Goal: Entertainment & Leisure: Consume media (video, audio)

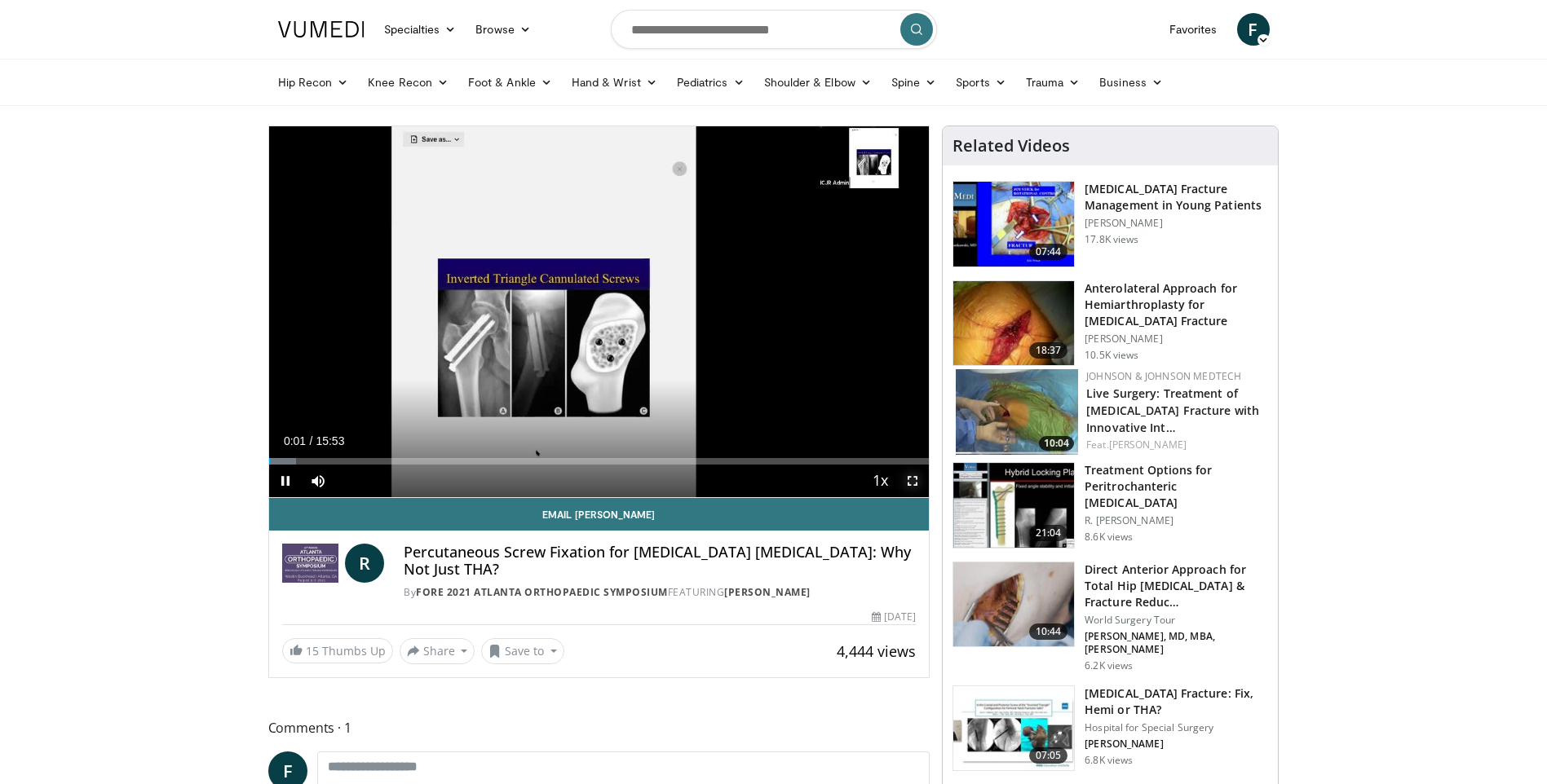
click at [916, 482] on span "Video Player" at bounding box center [912, 480] width 32 height 32
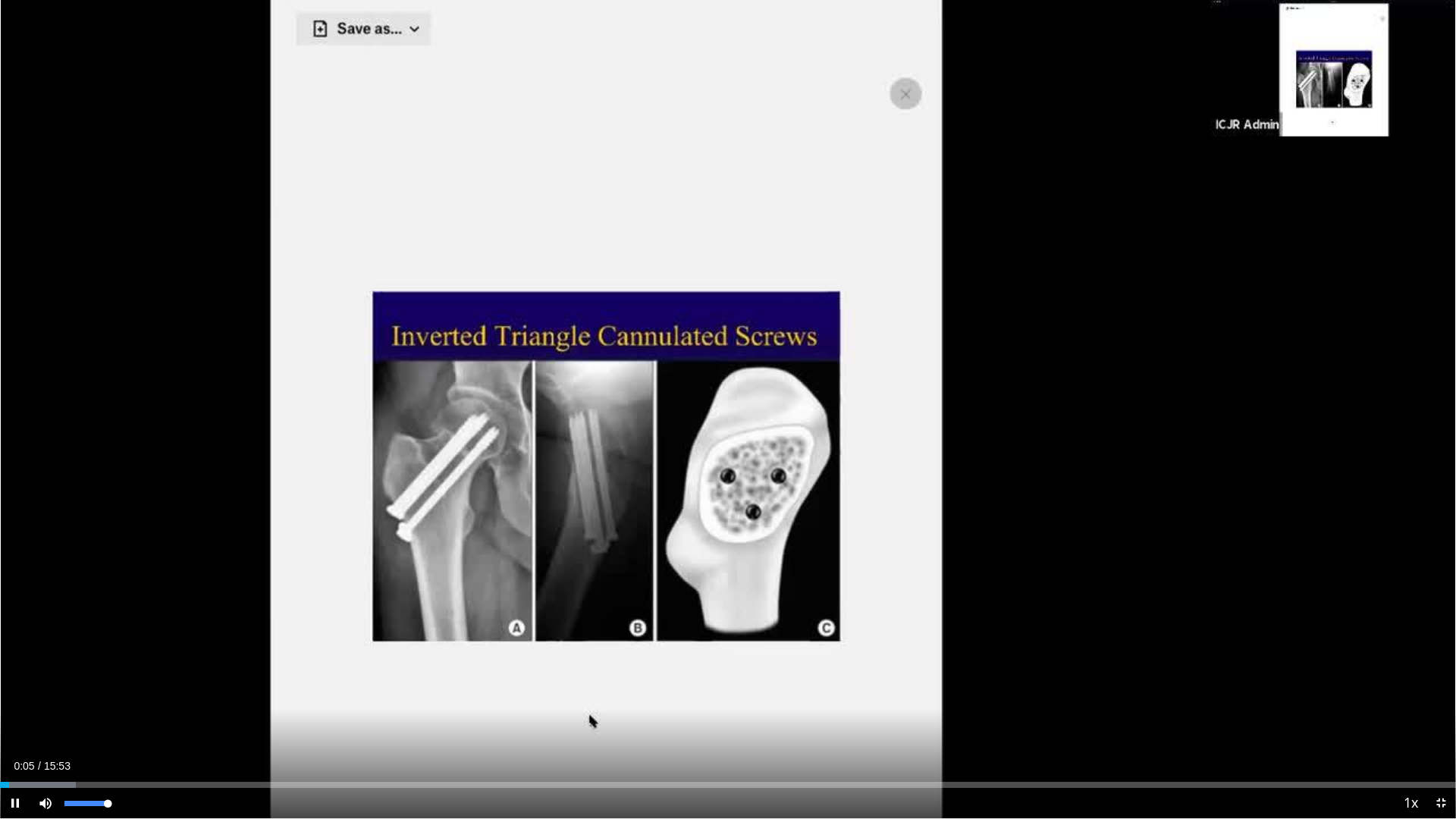
drag, startPoint x: 94, startPoint y: 802, endPoint x: 119, endPoint y: 805, distance: 25.2
click at [119, 729] on div "Mute 100%" at bounding box center [83, 803] width 106 height 30
click at [1438, 729] on span "Video Player" at bounding box center [1441, 803] width 30 height 30
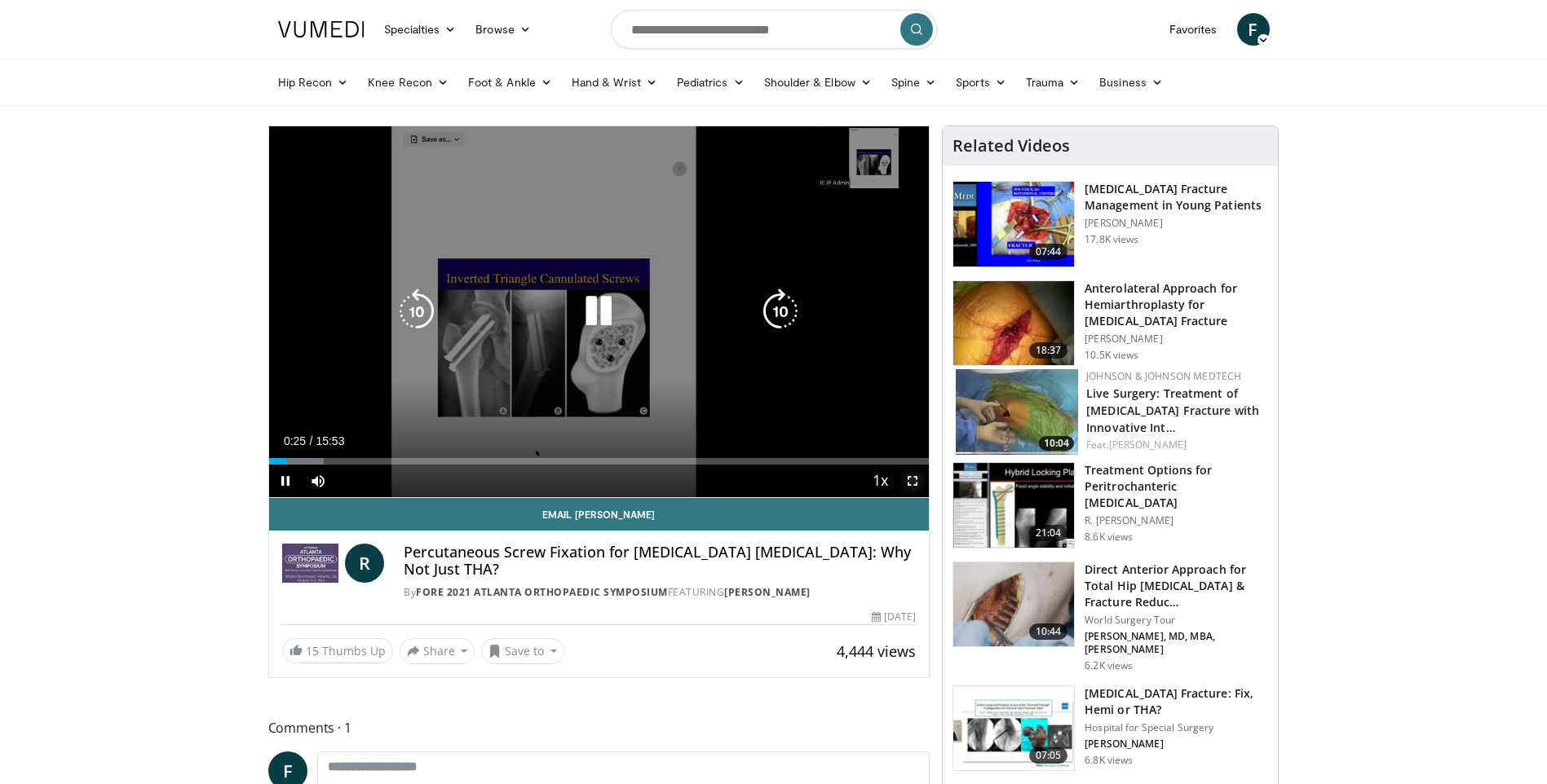
drag, startPoint x: 911, startPoint y: 480, endPoint x: 924, endPoint y: 541, distance: 62.4
click at [911, 480] on span "Video Player" at bounding box center [912, 480] width 32 height 32
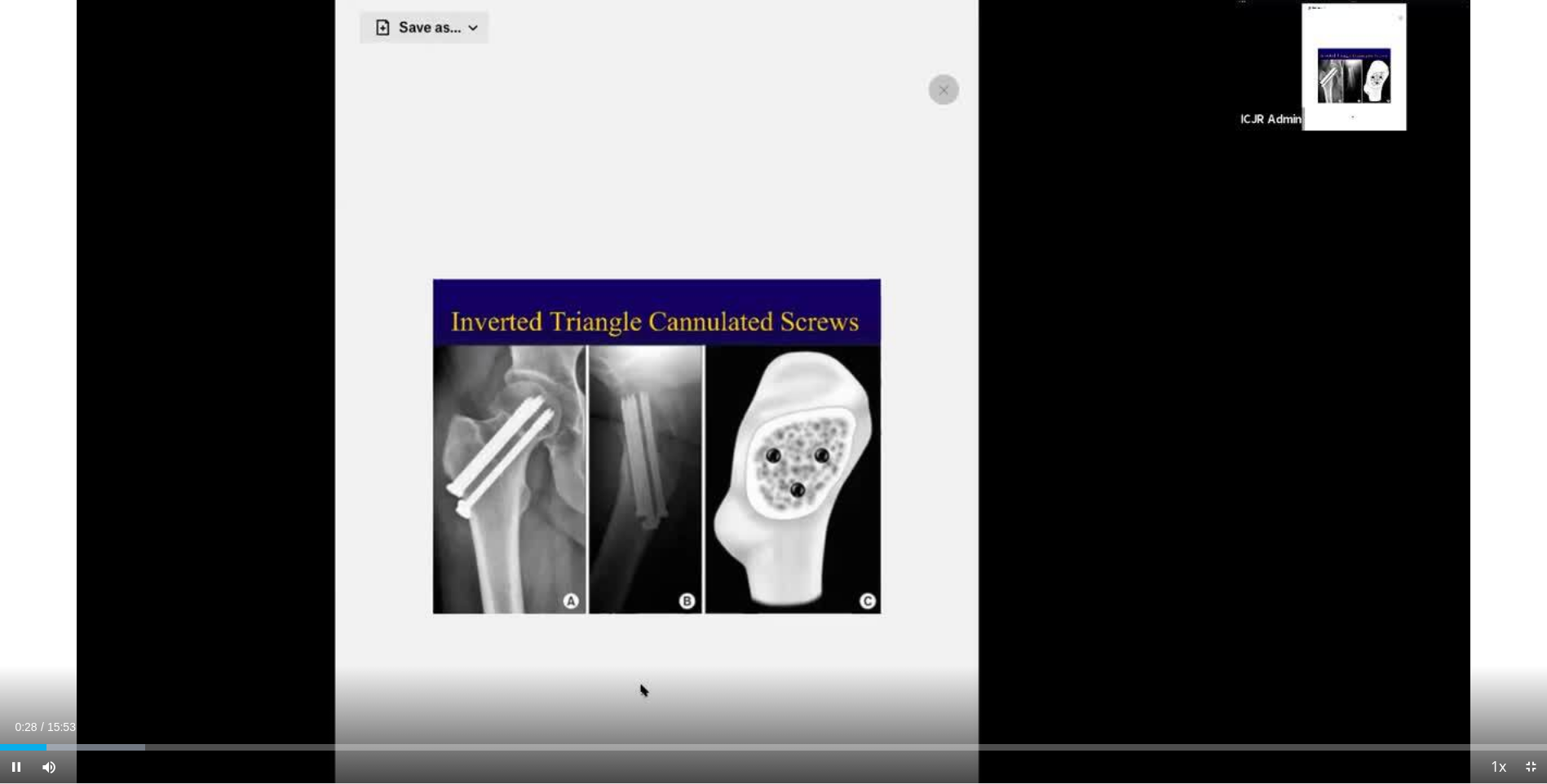
click at [918, 542] on div "10 seconds Tap to unmute" at bounding box center [774, 391] width 1547 height 783
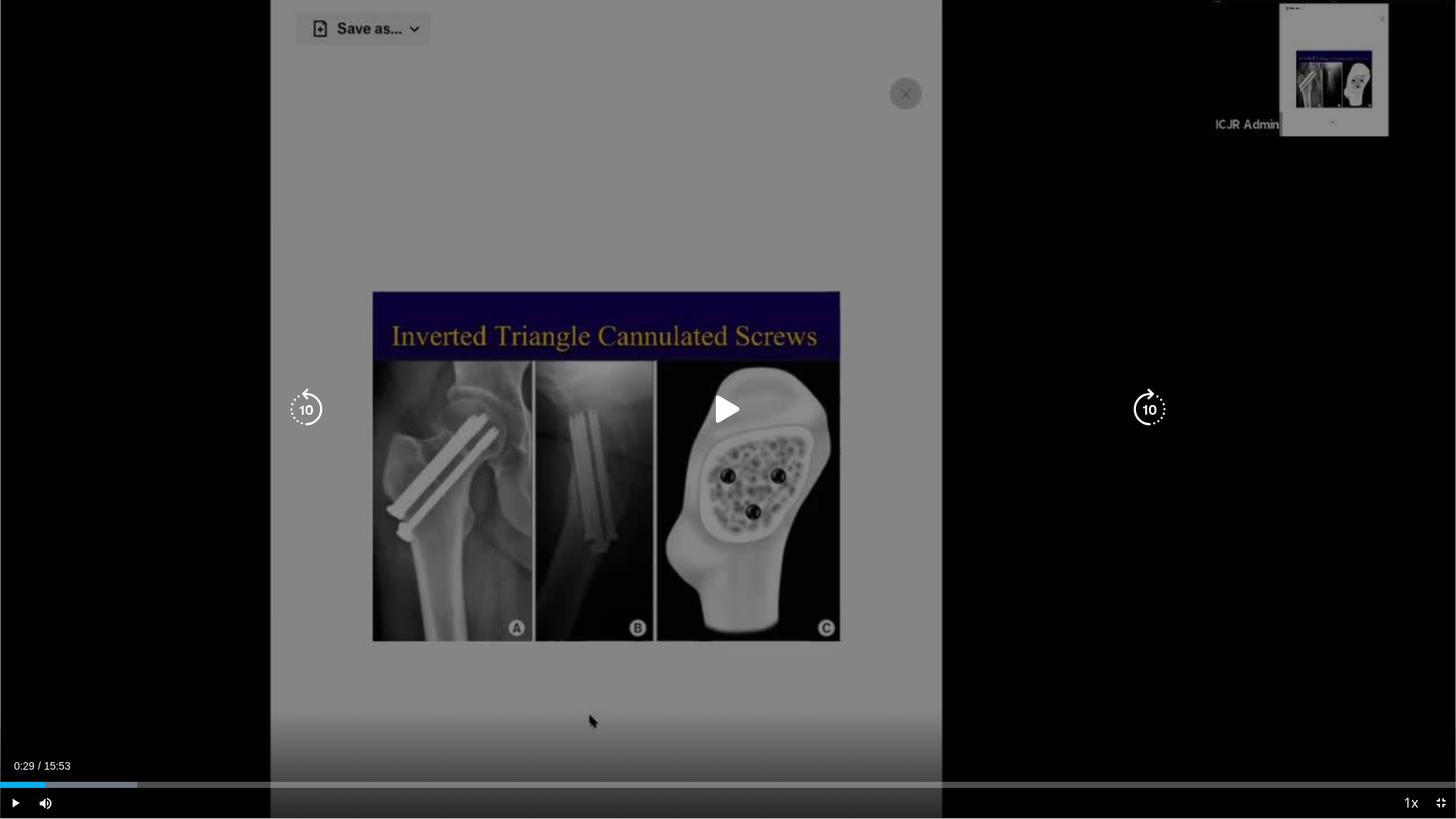
click at [723, 407] on icon "Video Player" at bounding box center [728, 410] width 43 height 43
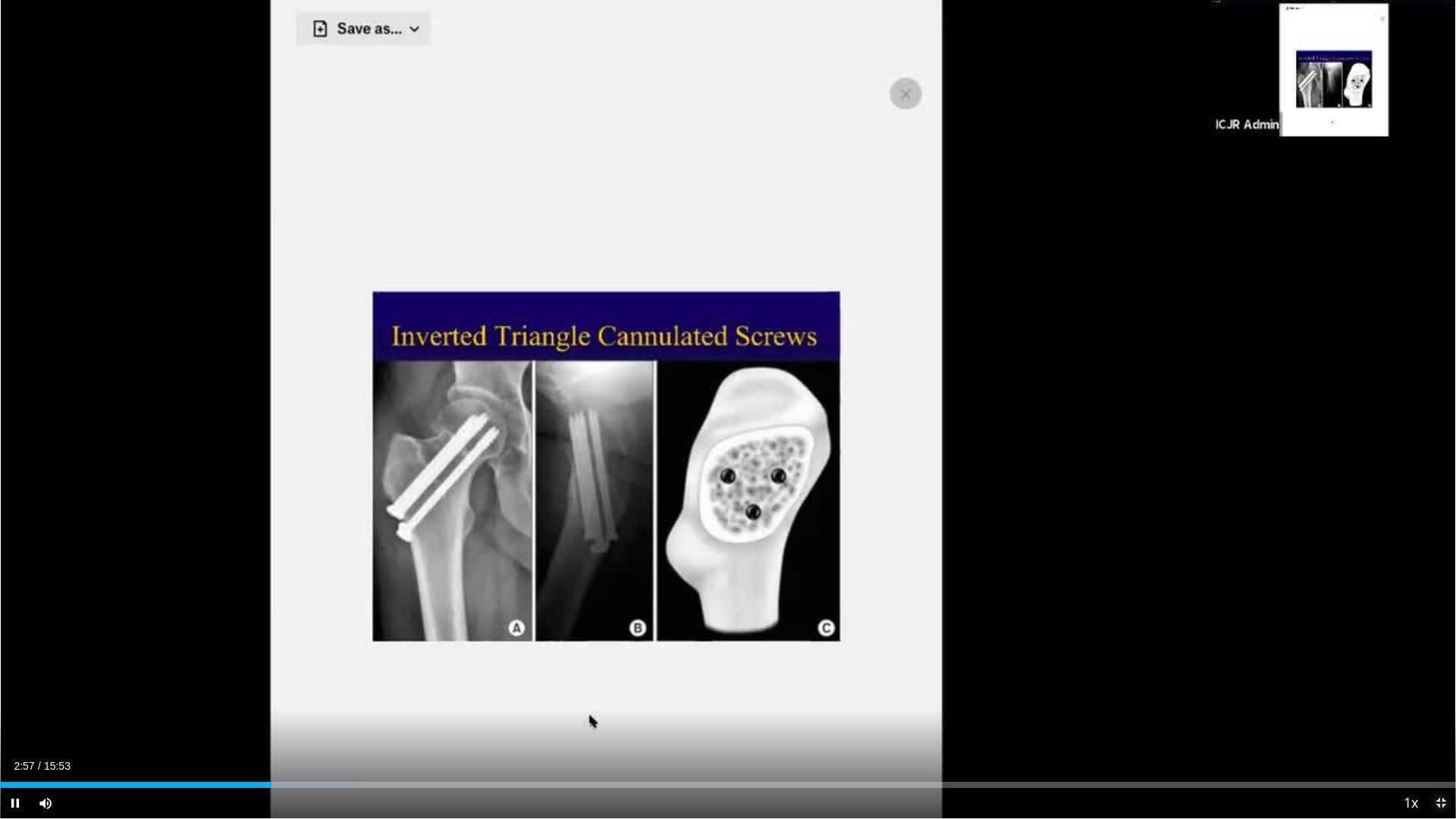
click at [1437, 729] on span "Video Player" at bounding box center [1441, 803] width 30 height 30
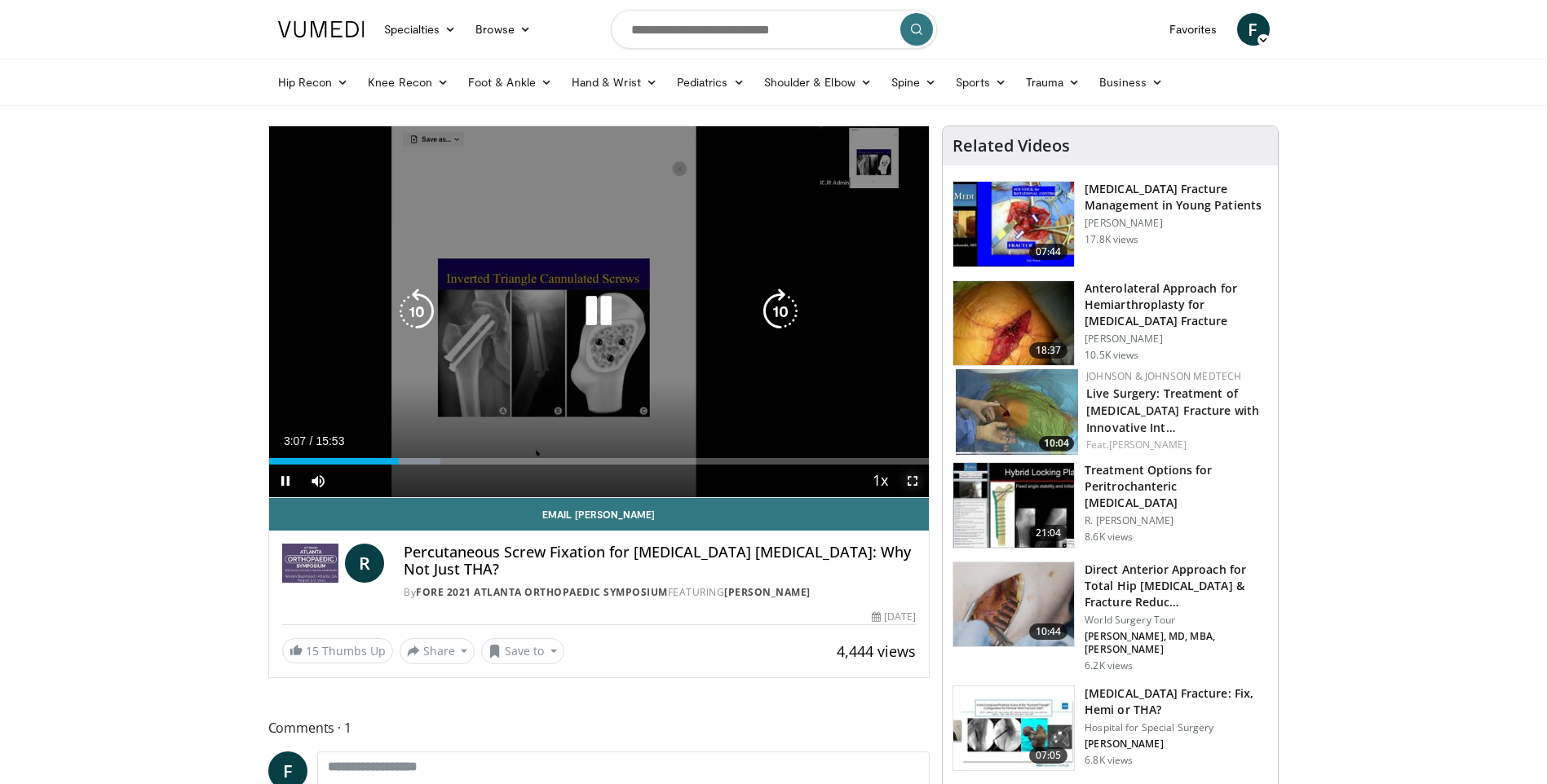
drag, startPoint x: 915, startPoint y: 482, endPoint x: 918, endPoint y: 543, distance: 61.1
click at [915, 482] on span "Video Player" at bounding box center [912, 480] width 32 height 32
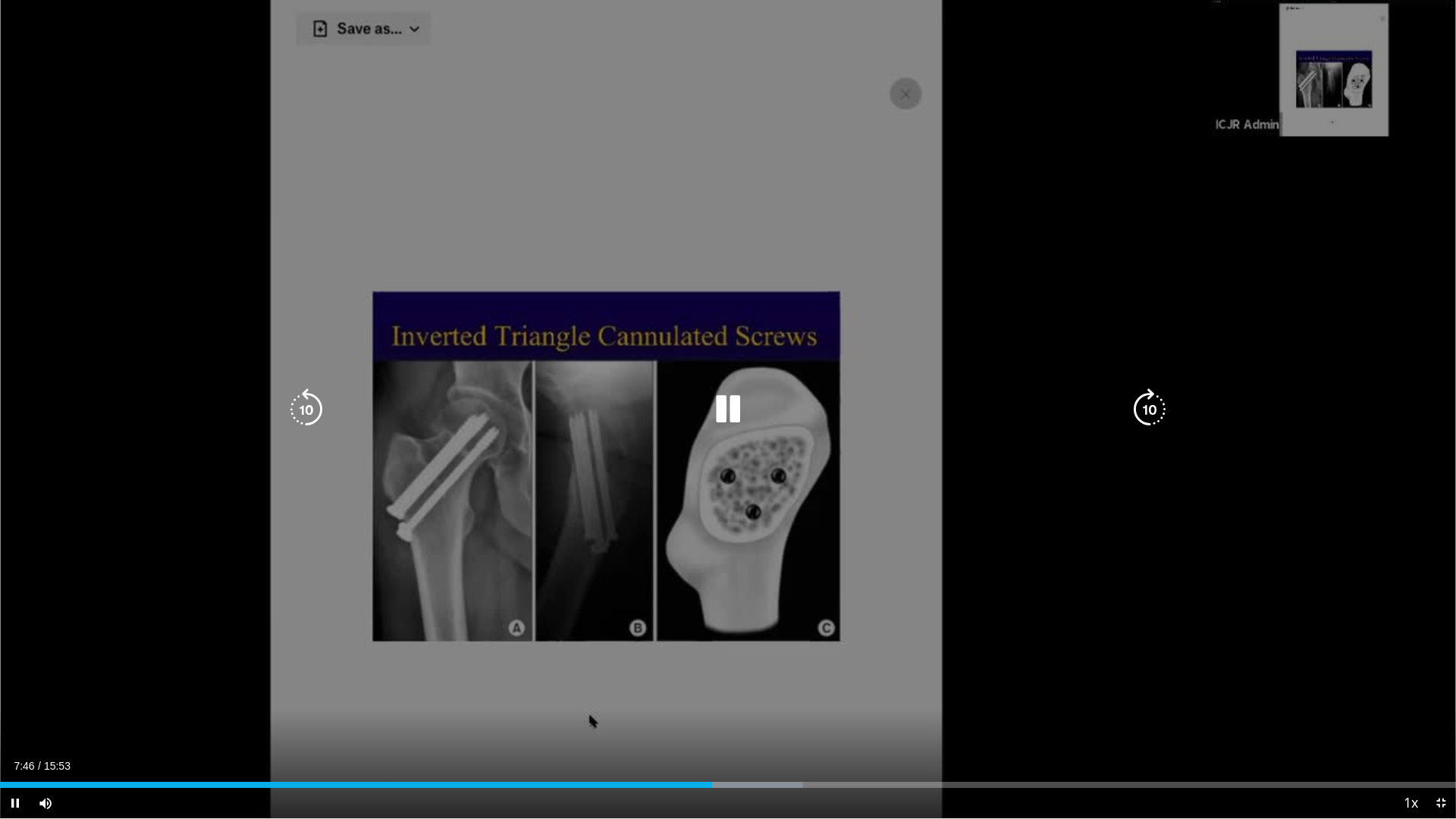
click at [730, 405] on icon "Video Player" at bounding box center [728, 410] width 43 height 43
click at [733, 404] on icon "Video Player" at bounding box center [728, 410] width 43 height 43
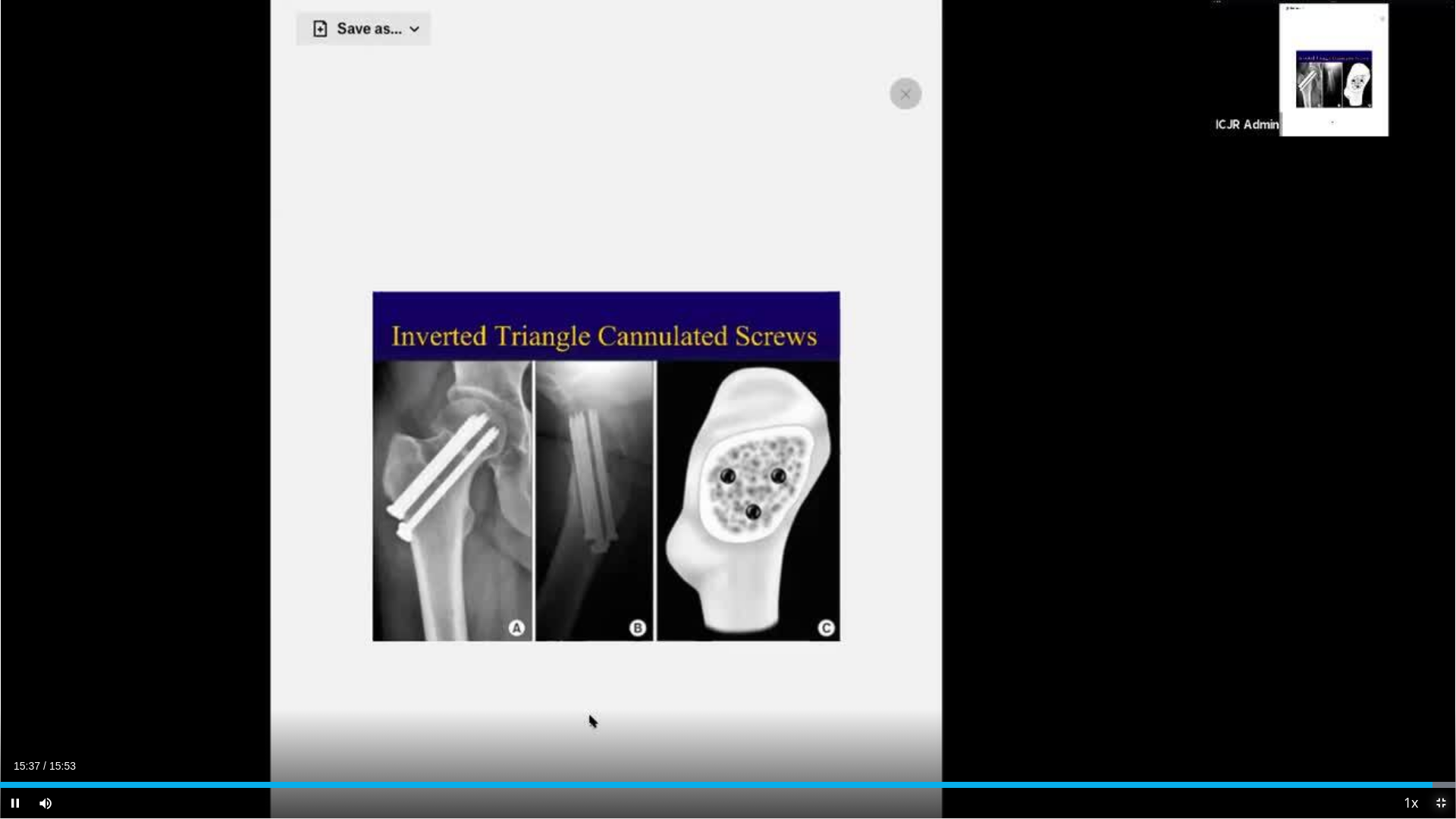
click at [1438, 729] on span "Video Player" at bounding box center [1441, 803] width 30 height 30
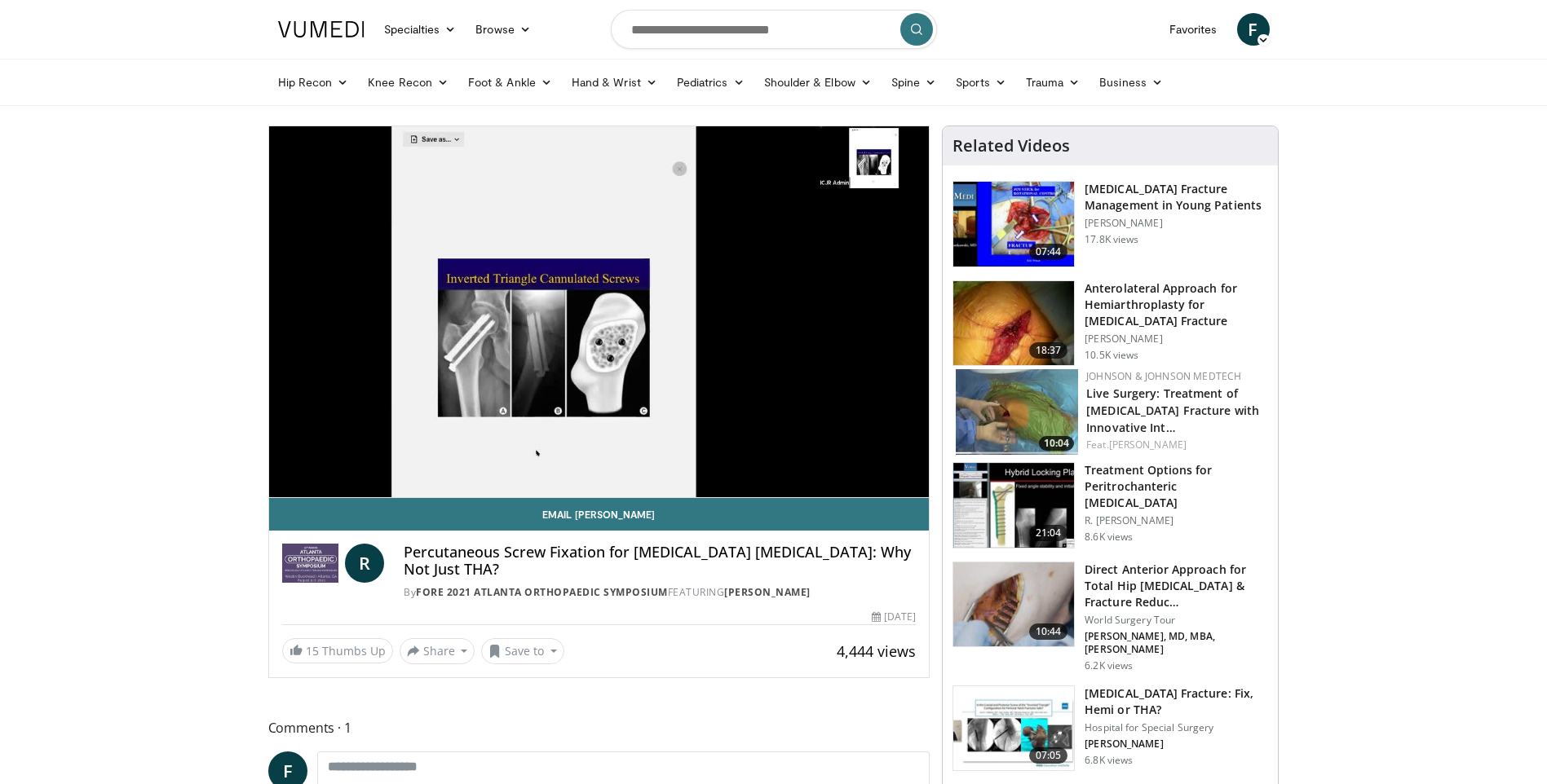
click at [1147, 196] on h3 "[MEDICAL_DATA] Fracture Management in Young Patients" at bounding box center [1175, 197] width 183 height 32
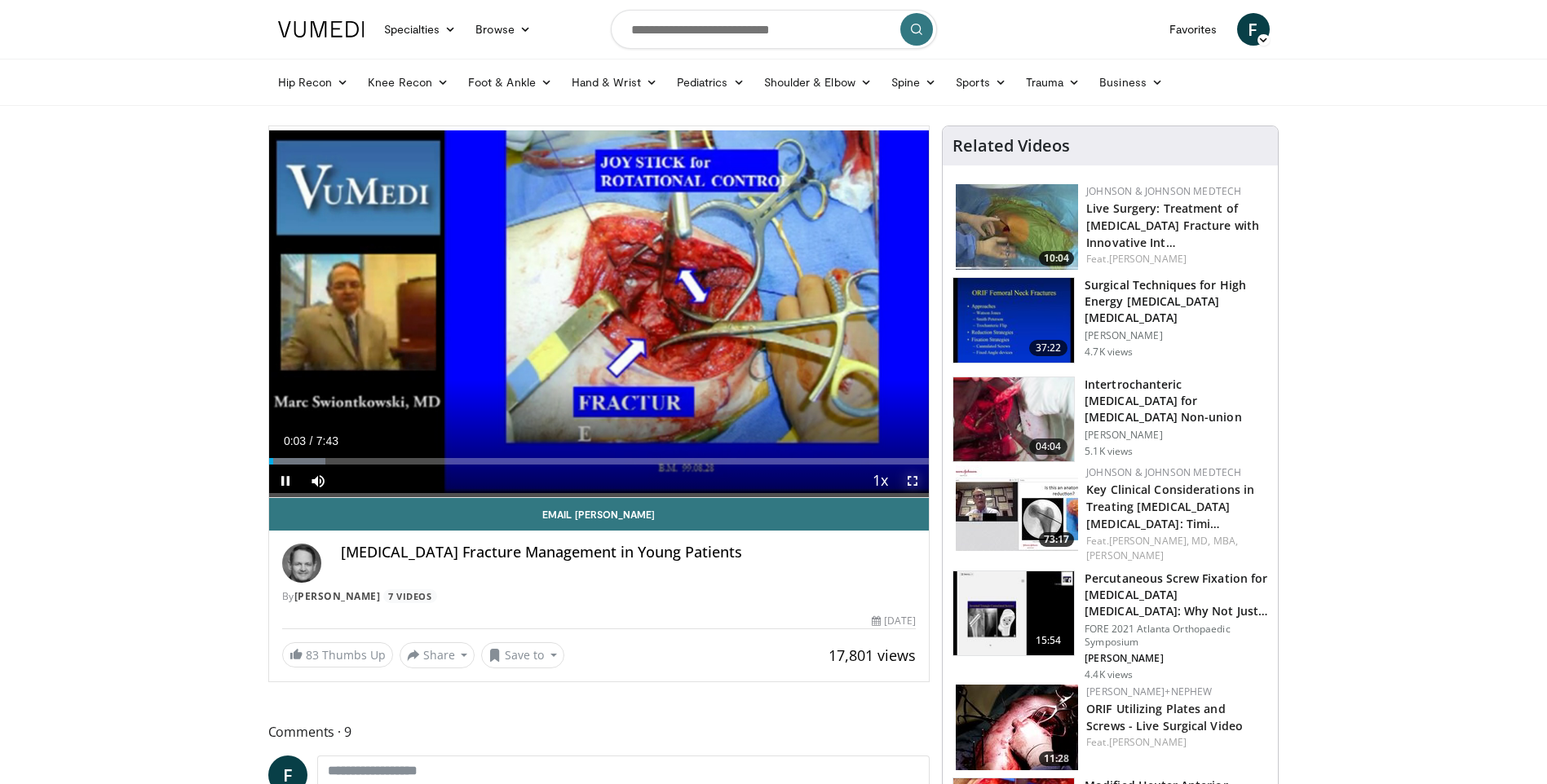
click at [910, 484] on span "Video Player" at bounding box center [912, 480] width 32 height 32
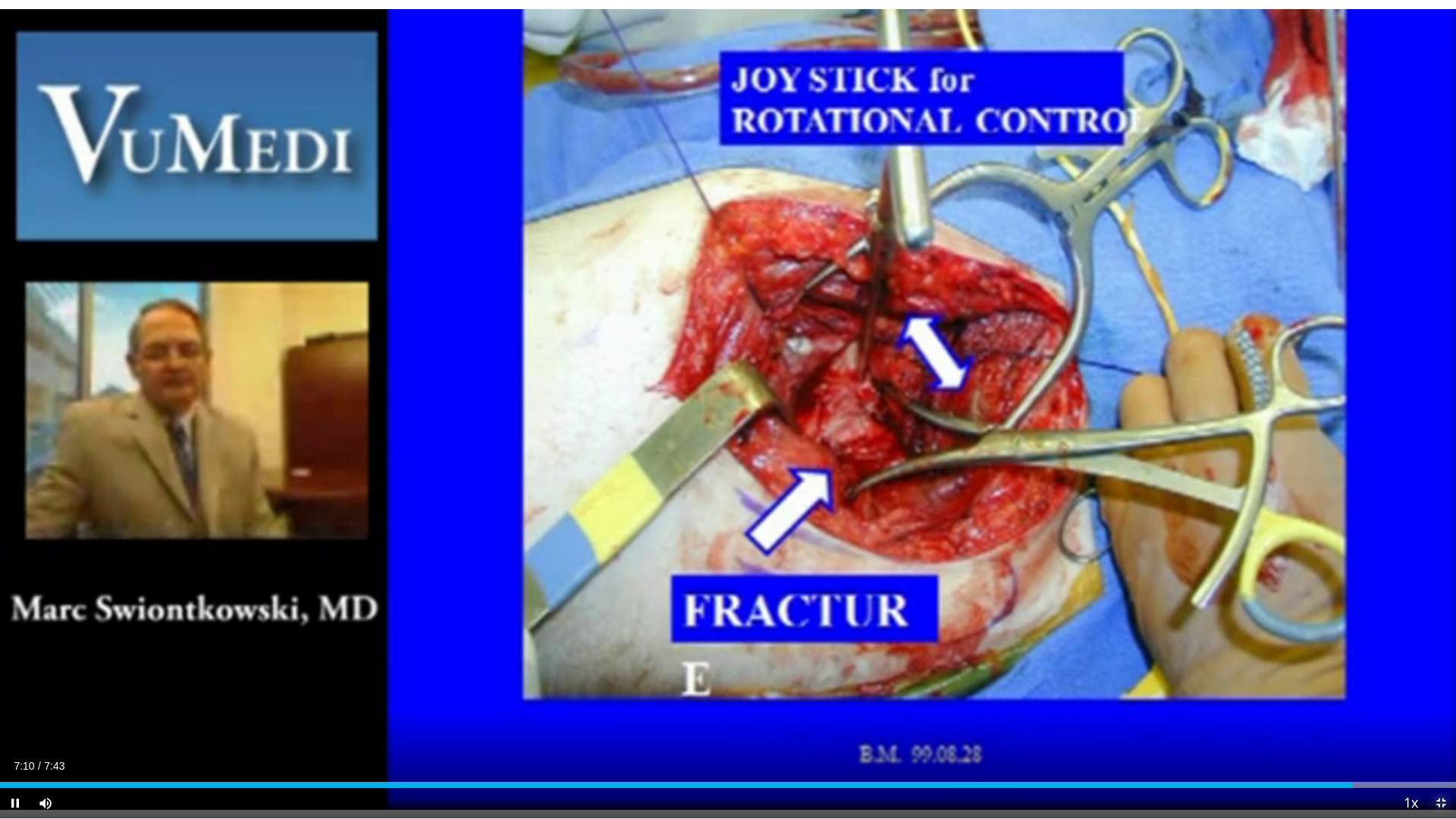
click at [1438, 729] on span "Video Player" at bounding box center [1441, 803] width 30 height 30
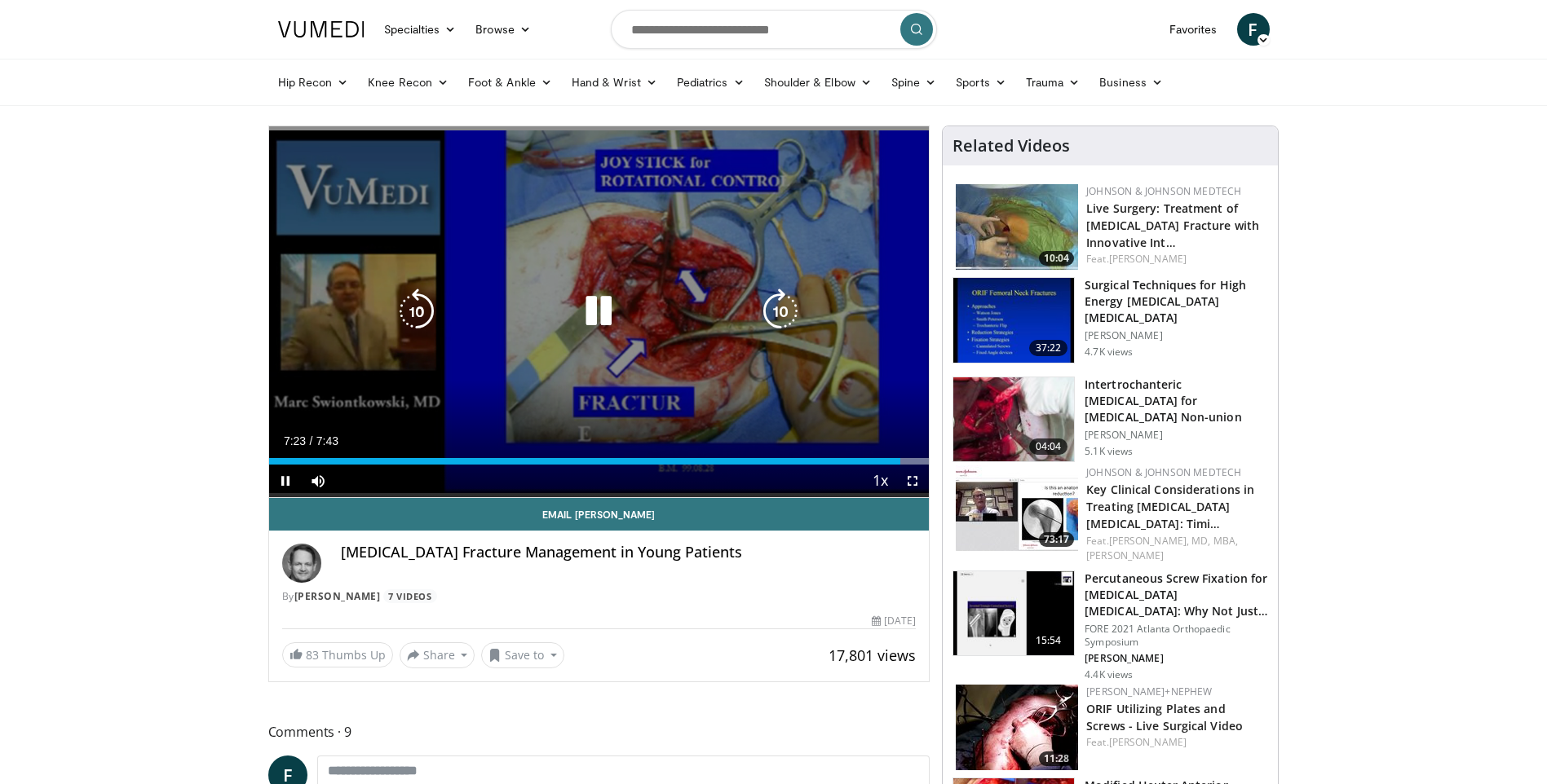
click at [595, 313] on icon "Video Player" at bounding box center [598, 311] width 46 height 46
